Goal: Task Accomplishment & Management: Manage account settings

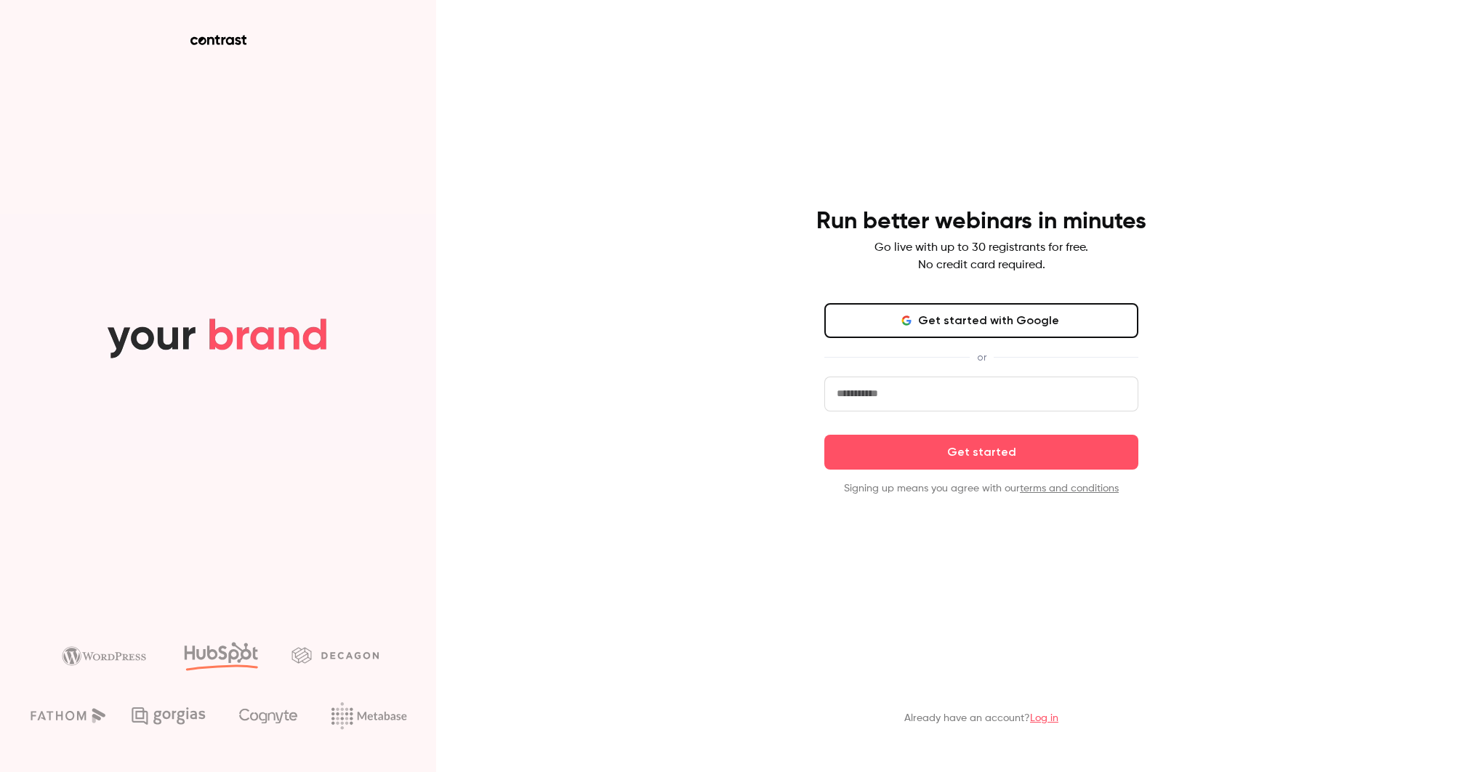
click at [213, 32] on aside at bounding box center [218, 386] width 436 height 772
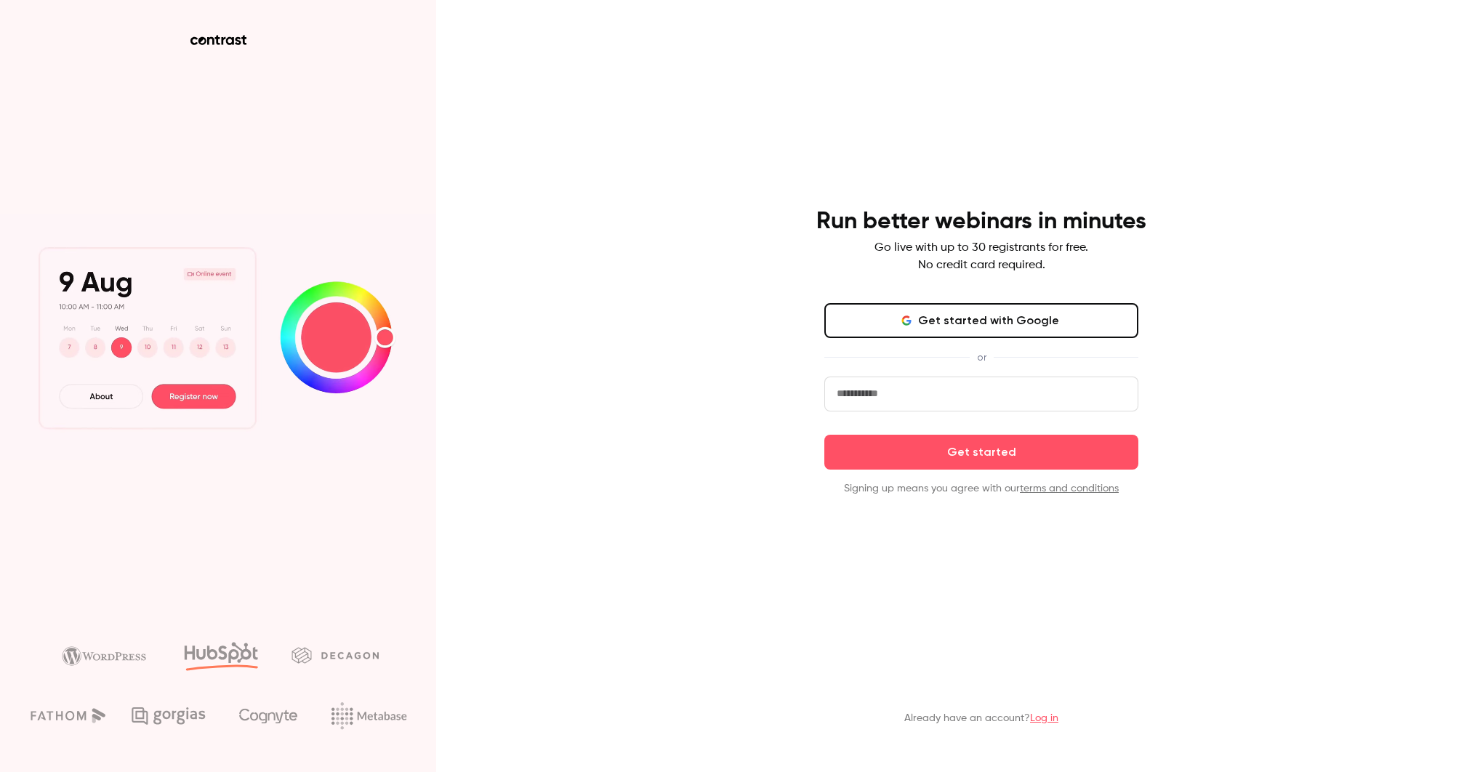
click at [219, 41] on icon at bounding box center [218, 40] width 56 height 10
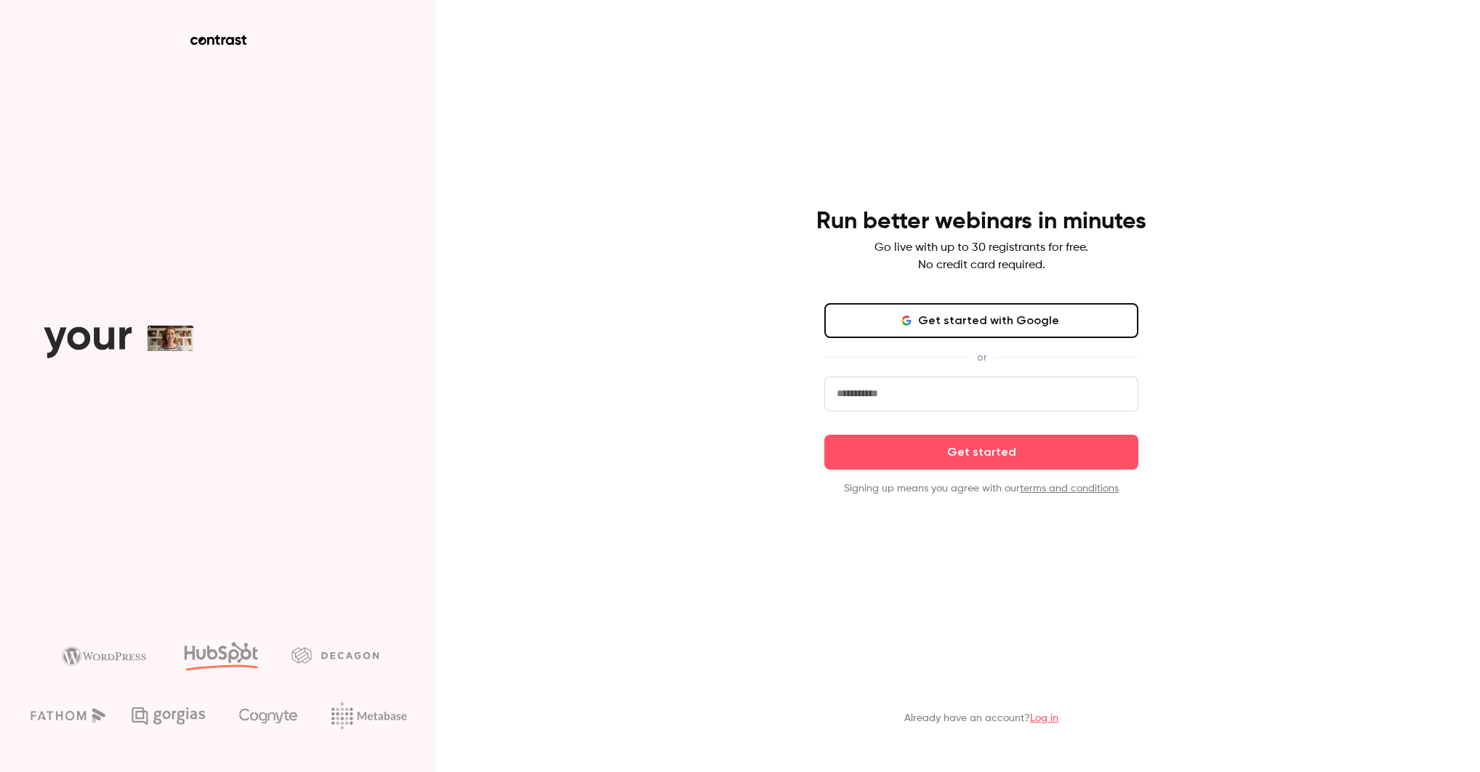
click at [1034, 719] on link "Log in" at bounding box center [1044, 718] width 28 height 10
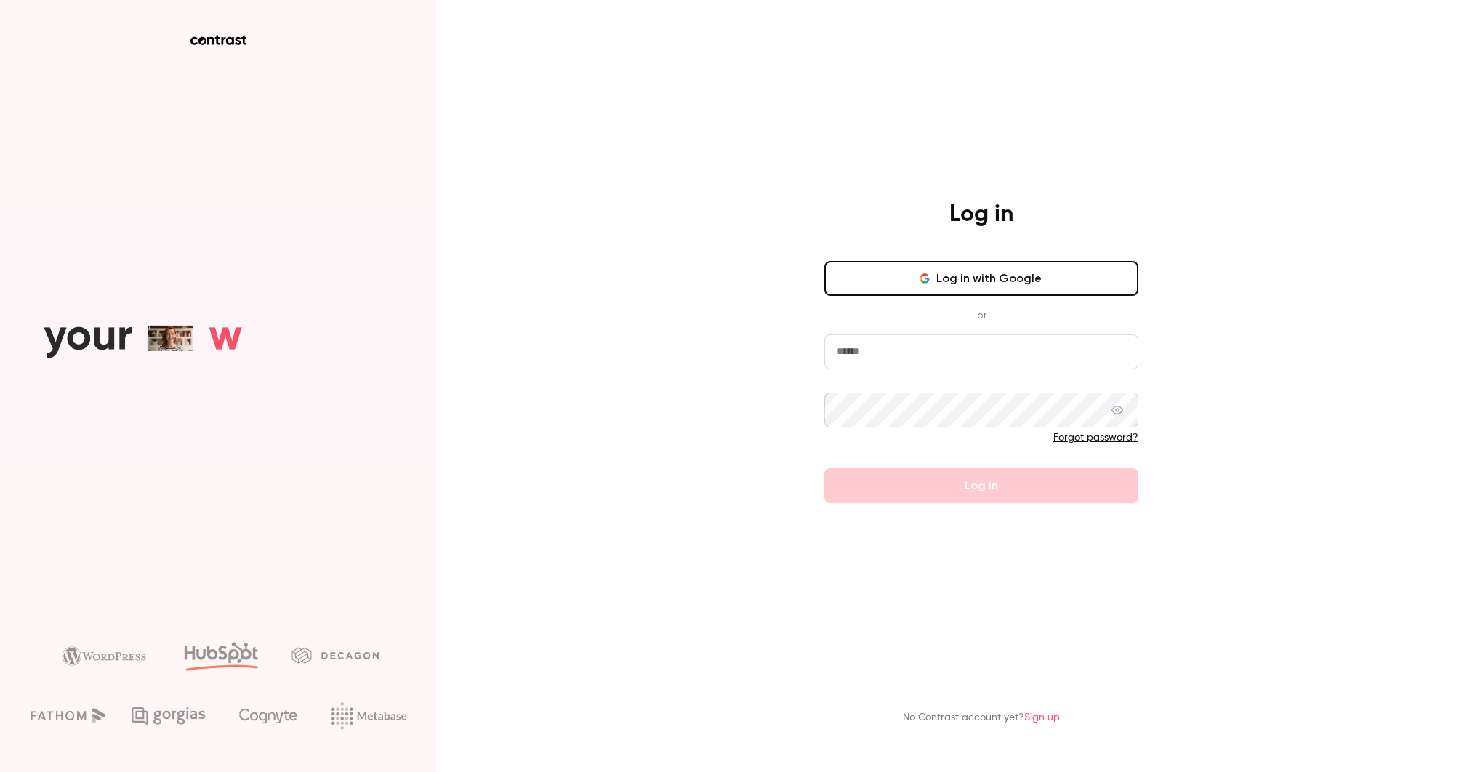
click at [912, 351] on input "email" at bounding box center [981, 351] width 314 height 35
click at [0, 771] on com-1password-button at bounding box center [0, 772] width 0 height 0
type input "**********"
